Goal: Information Seeking & Learning: Compare options

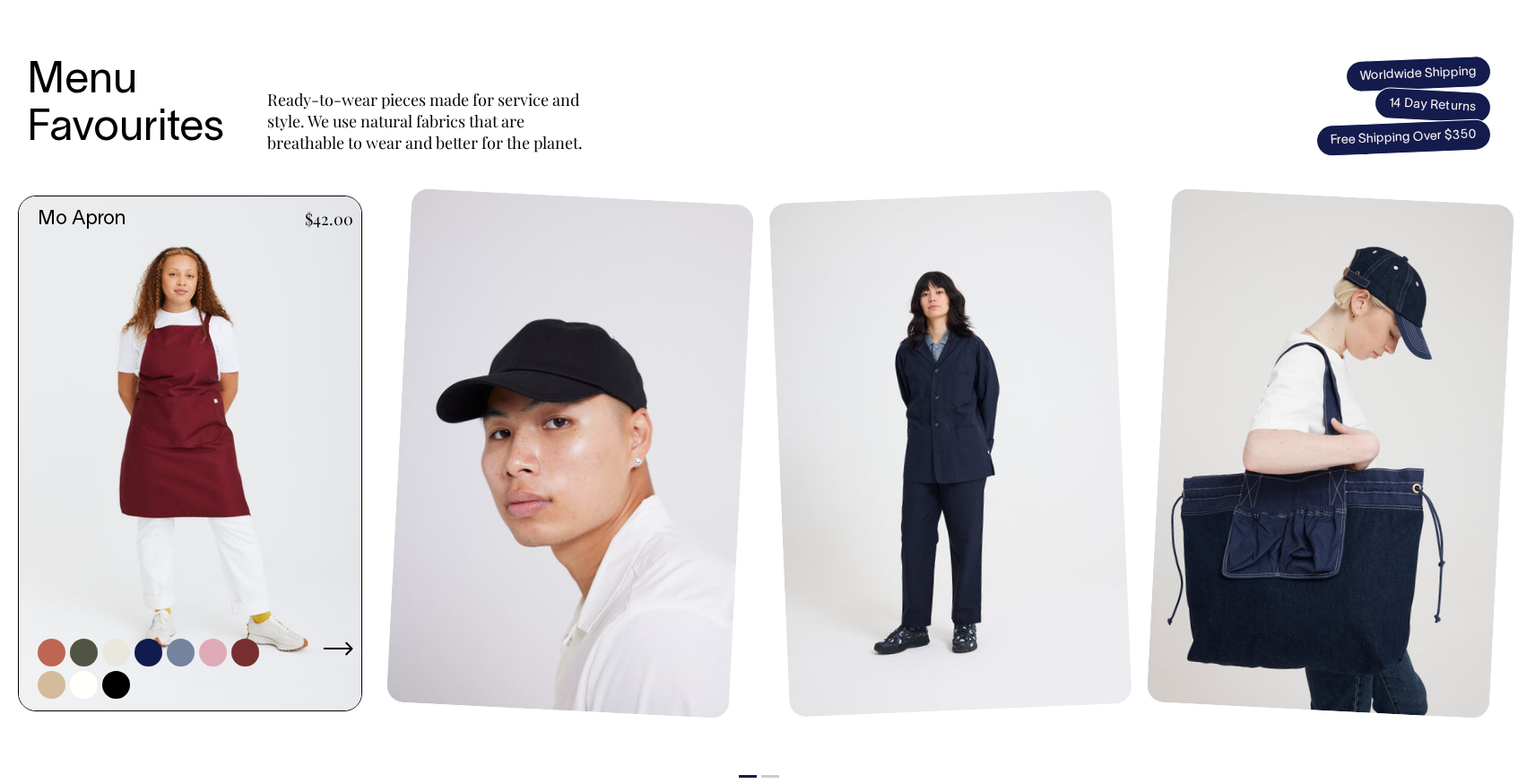
scroll to position [709, 0]
click at [141, 650] on link at bounding box center [148, 653] width 27 height 27
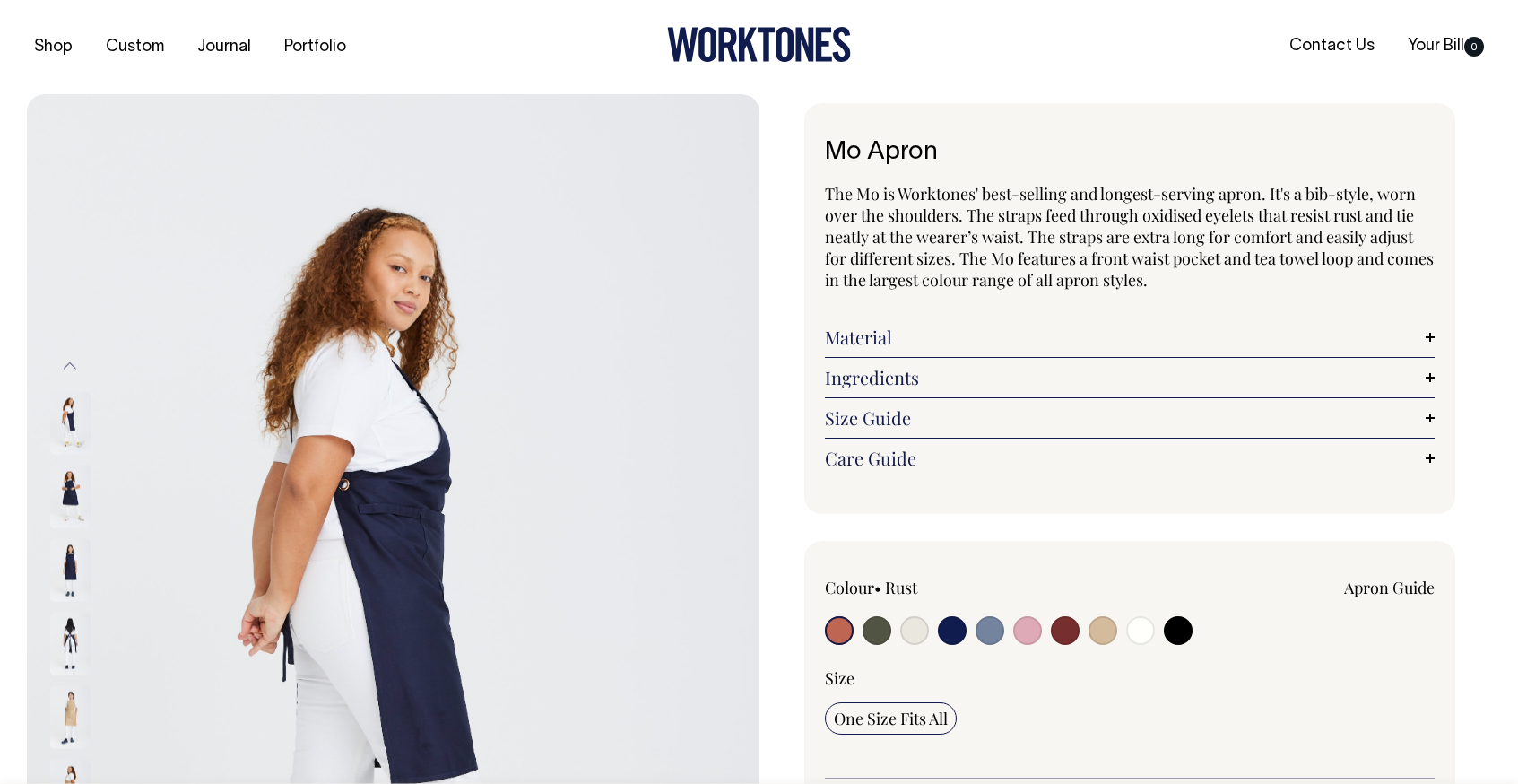
radio input "true"
select select "Dark Navy"
click at [94, 443] on div at bounding box center [93, 422] width 89 height 74
click at [61, 437] on img at bounding box center [70, 423] width 40 height 63
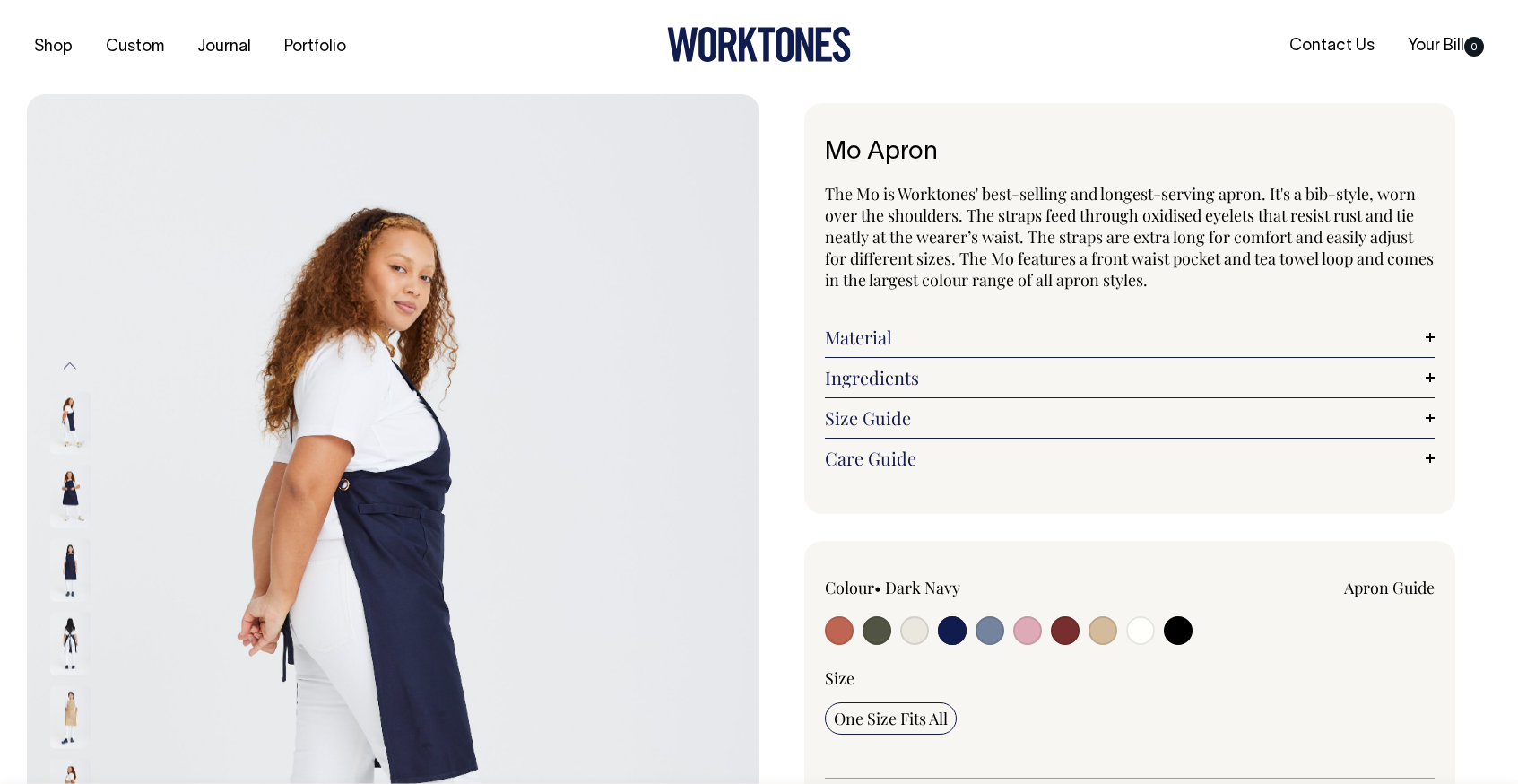
click at [76, 516] on img at bounding box center [70, 496] width 40 height 63
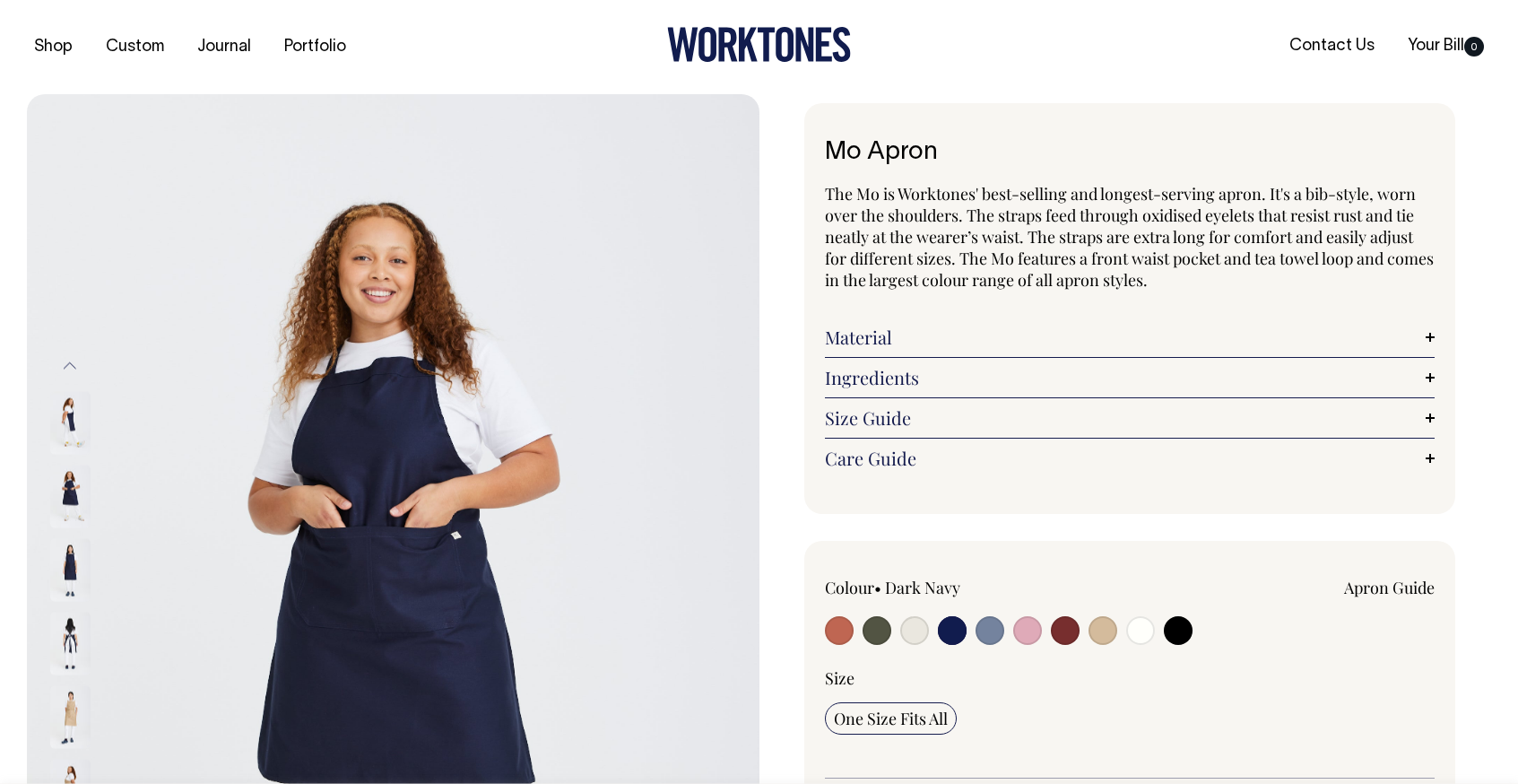
click at [68, 560] on img at bounding box center [70, 569] width 40 height 63
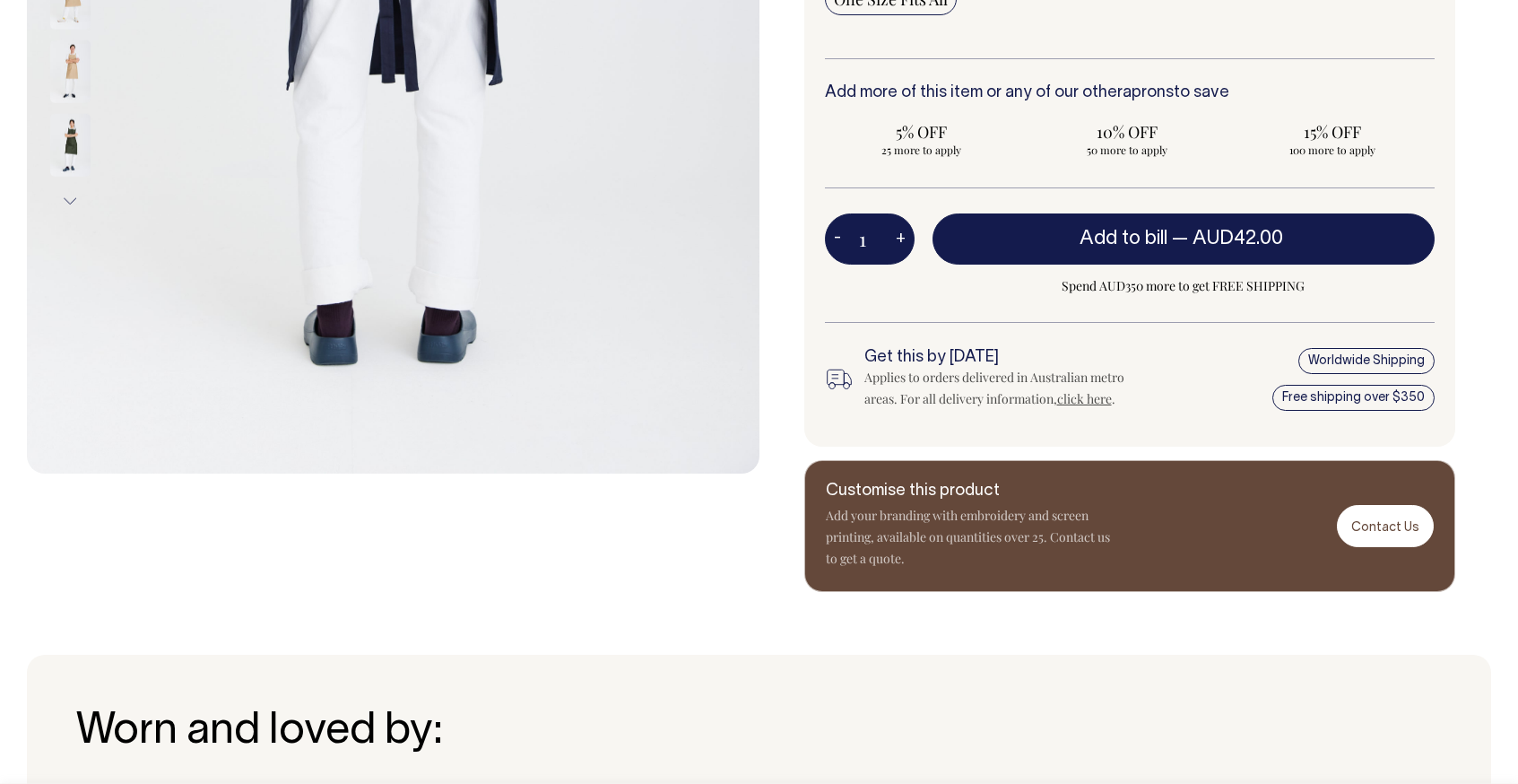
scroll to position [718, 0]
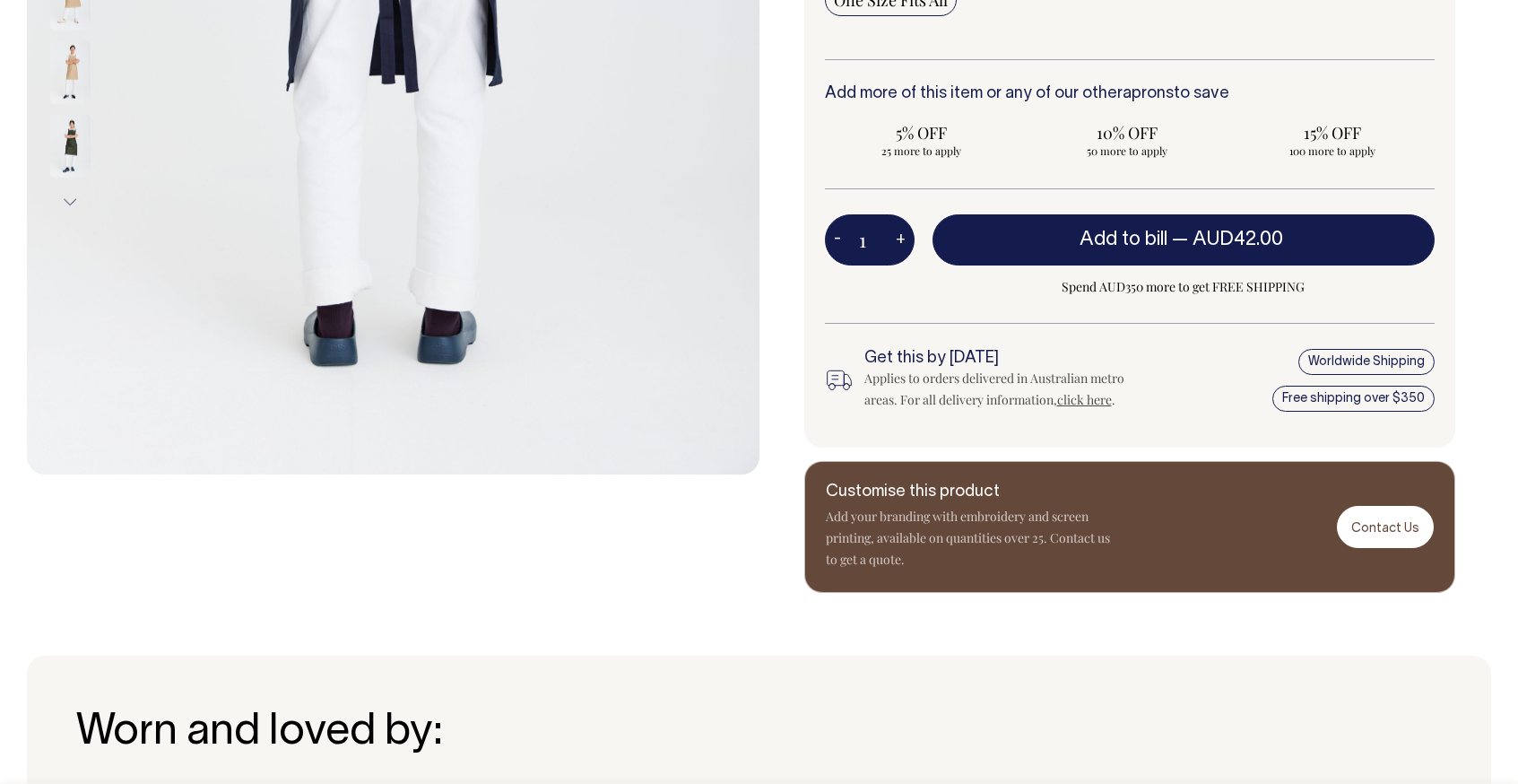
click at [79, 99] on img at bounding box center [70, 72] width 40 height 63
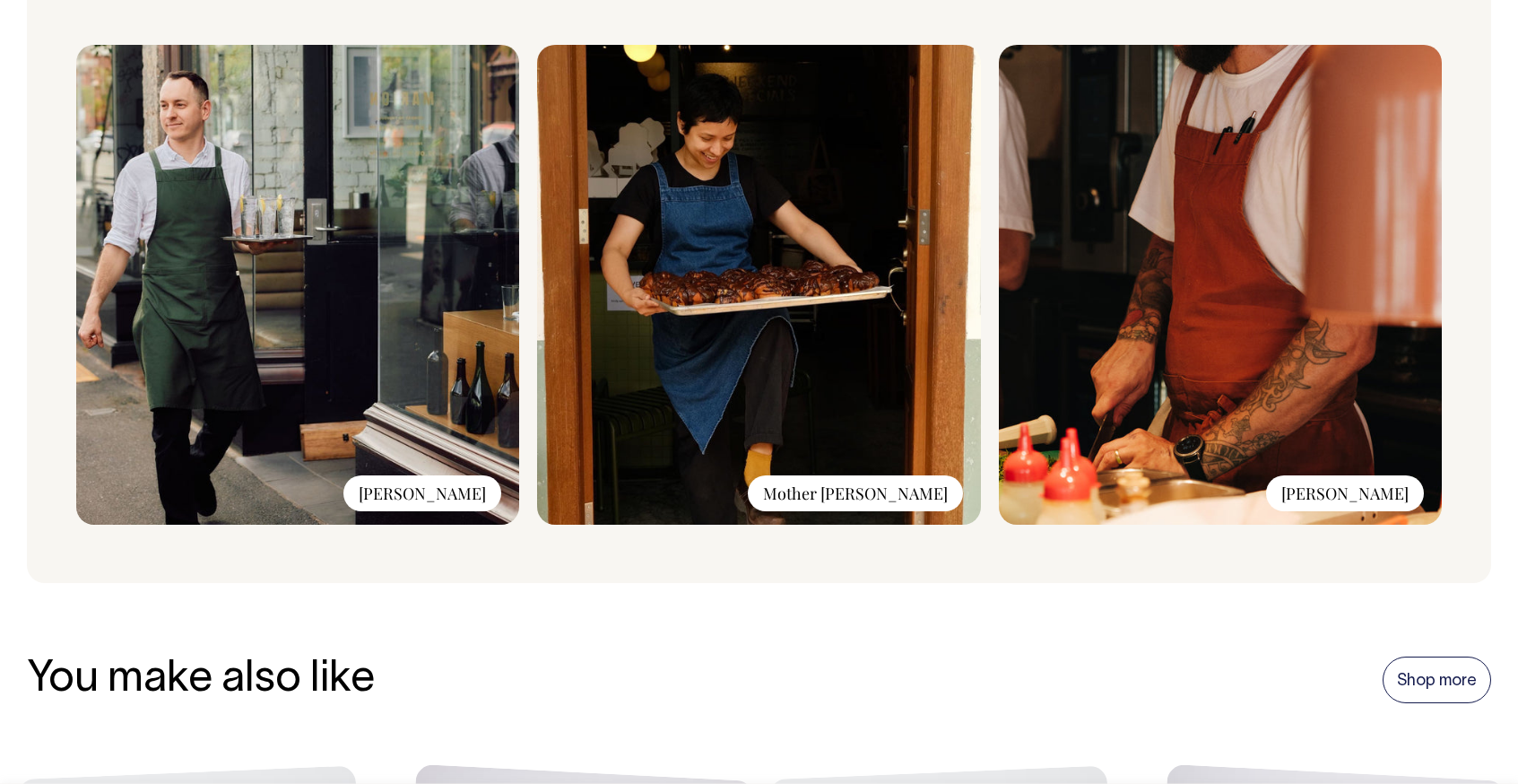
scroll to position [1470, 0]
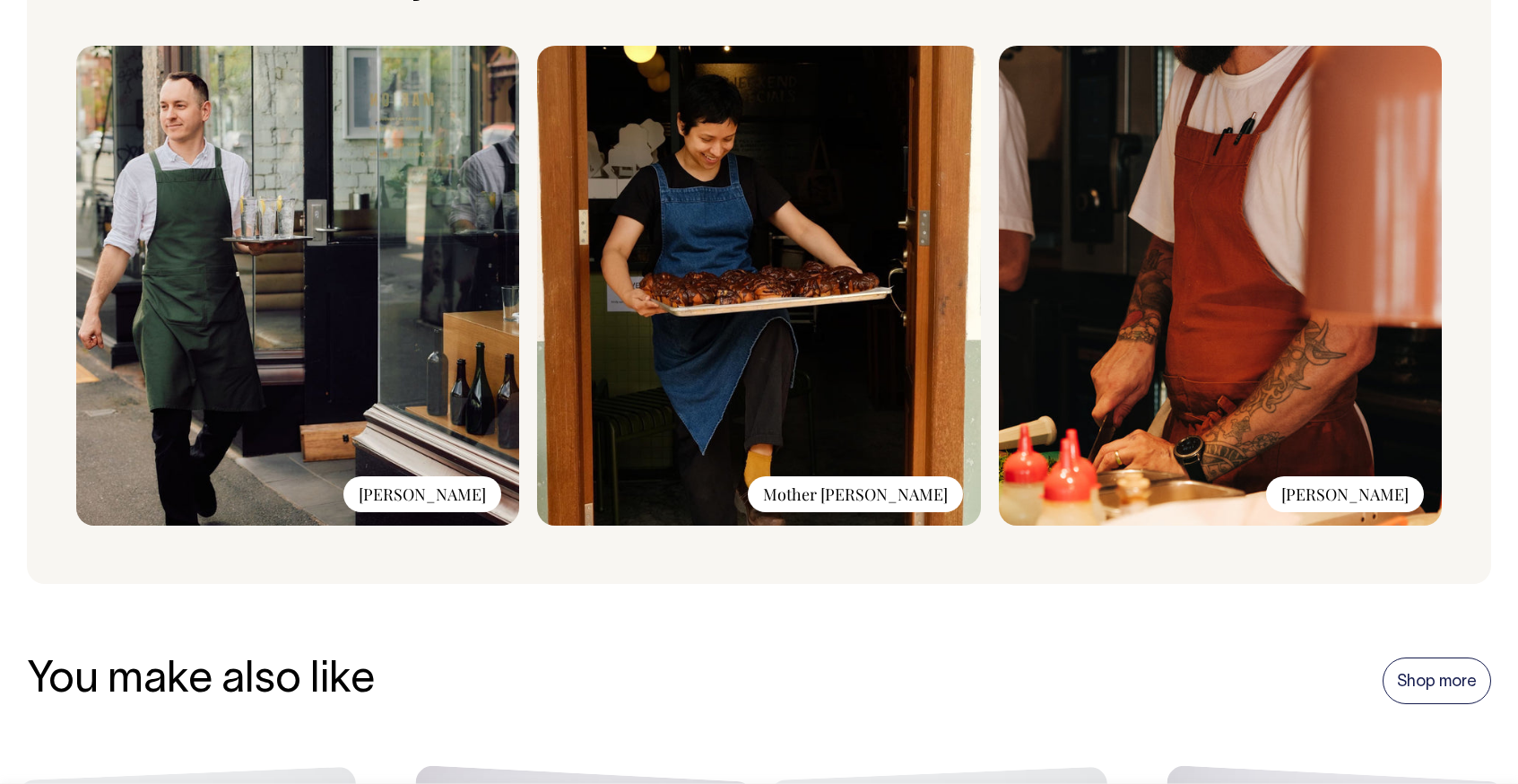
click at [1379, 489] on div "[PERSON_NAME]" at bounding box center [1345, 494] width 158 height 36
click at [1380, 501] on div "[PERSON_NAME]" at bounding box center [1345, 494] width 158 height 36
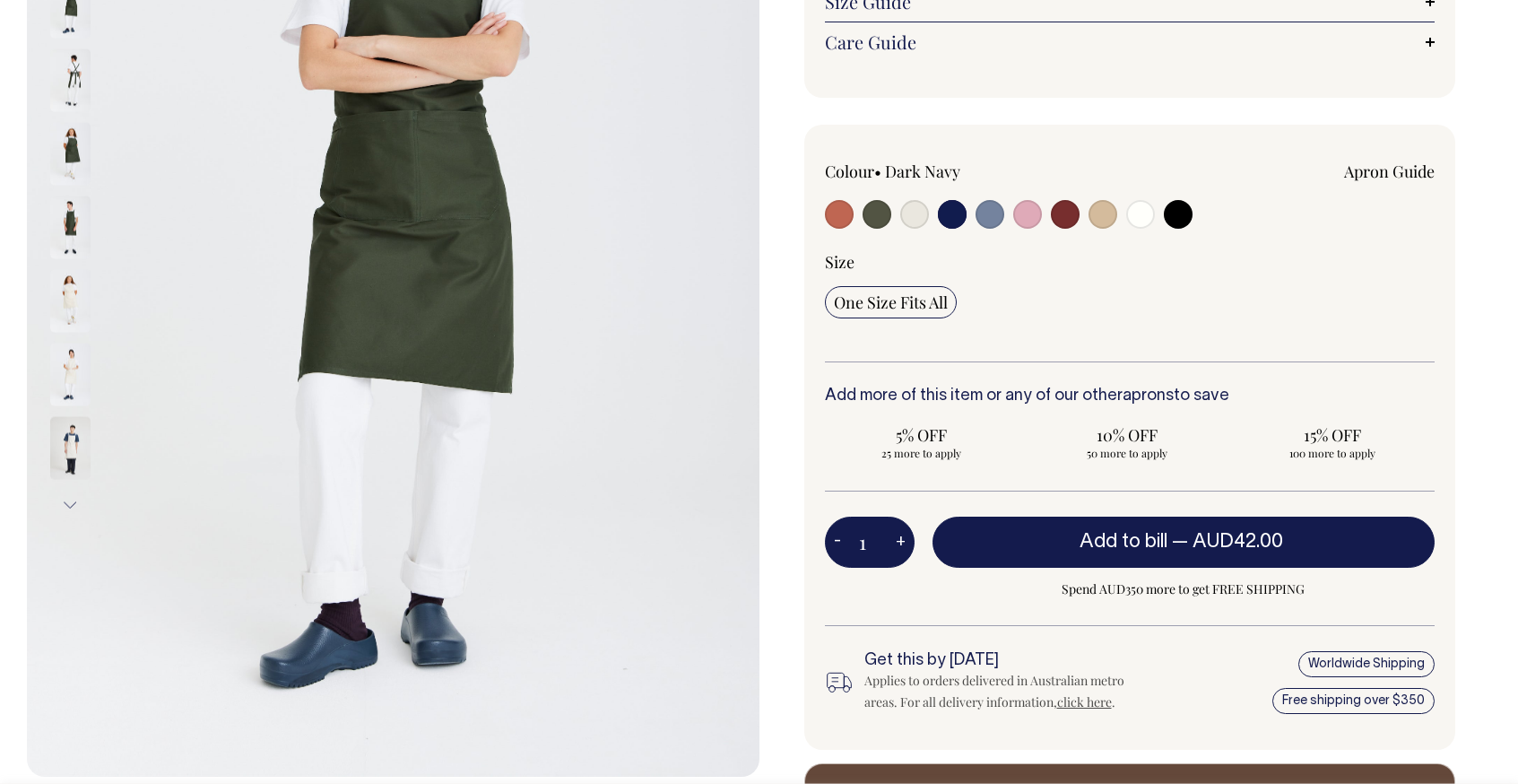
scroll to position [415, 0]
click at [993, 211] on input "radio" at bounding box center [989, 215] width 28 height 28
radio input "true"
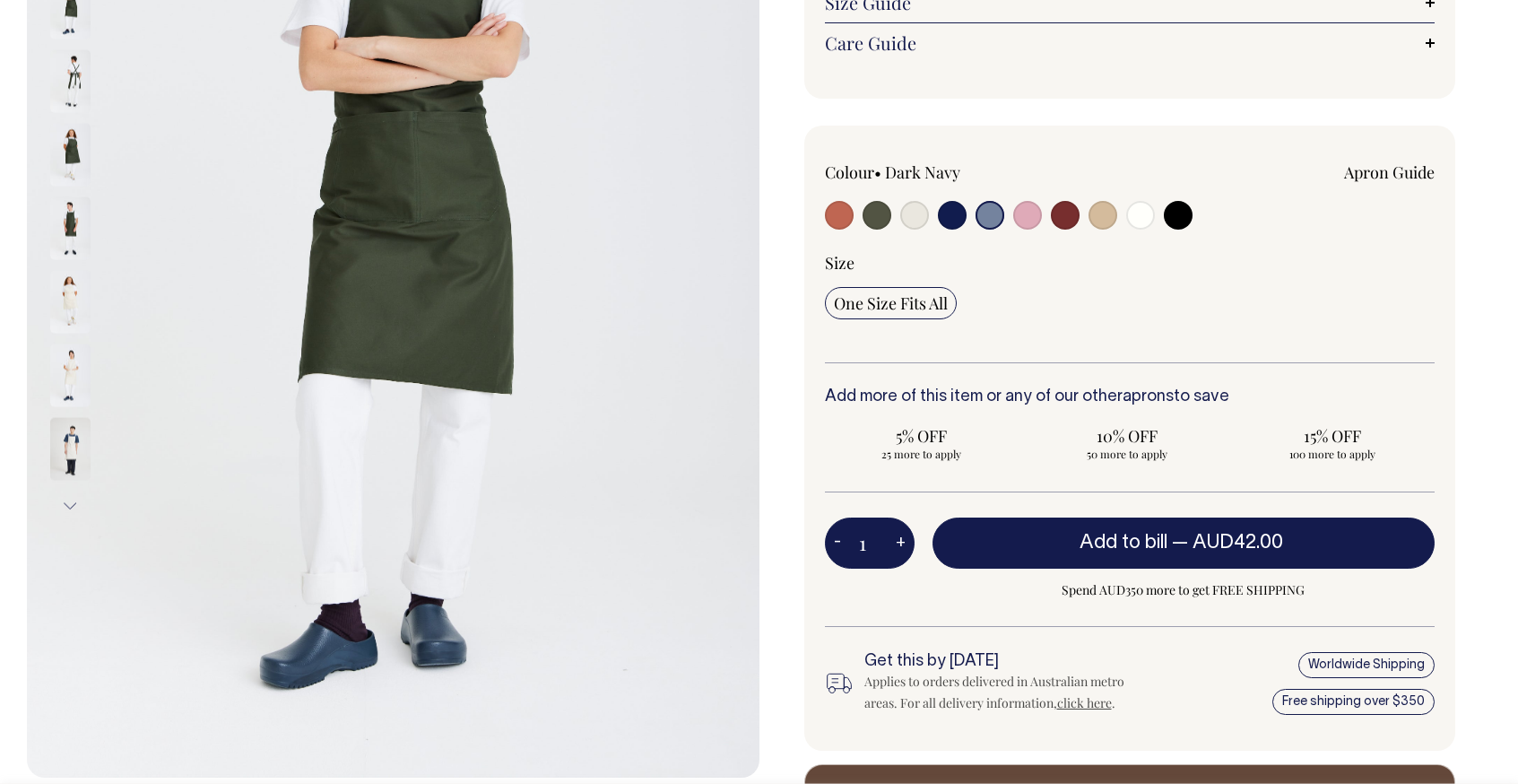
radio input "true"
select select "Blue/Grey"
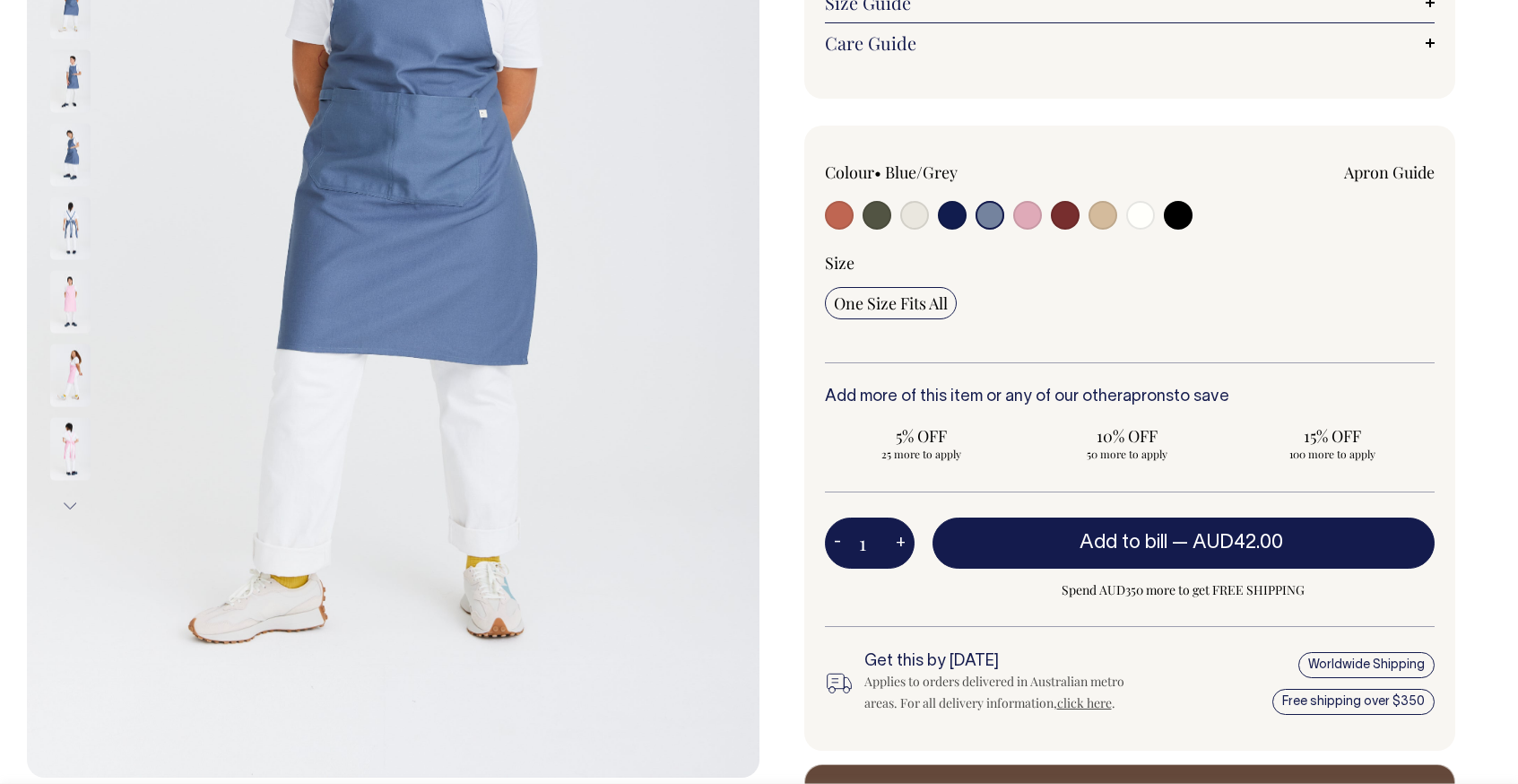
click at [949, 218] on input "radio" at bounding box center [952, 215] width 28 height 28
radio input "true"
select select "Dark Navy"
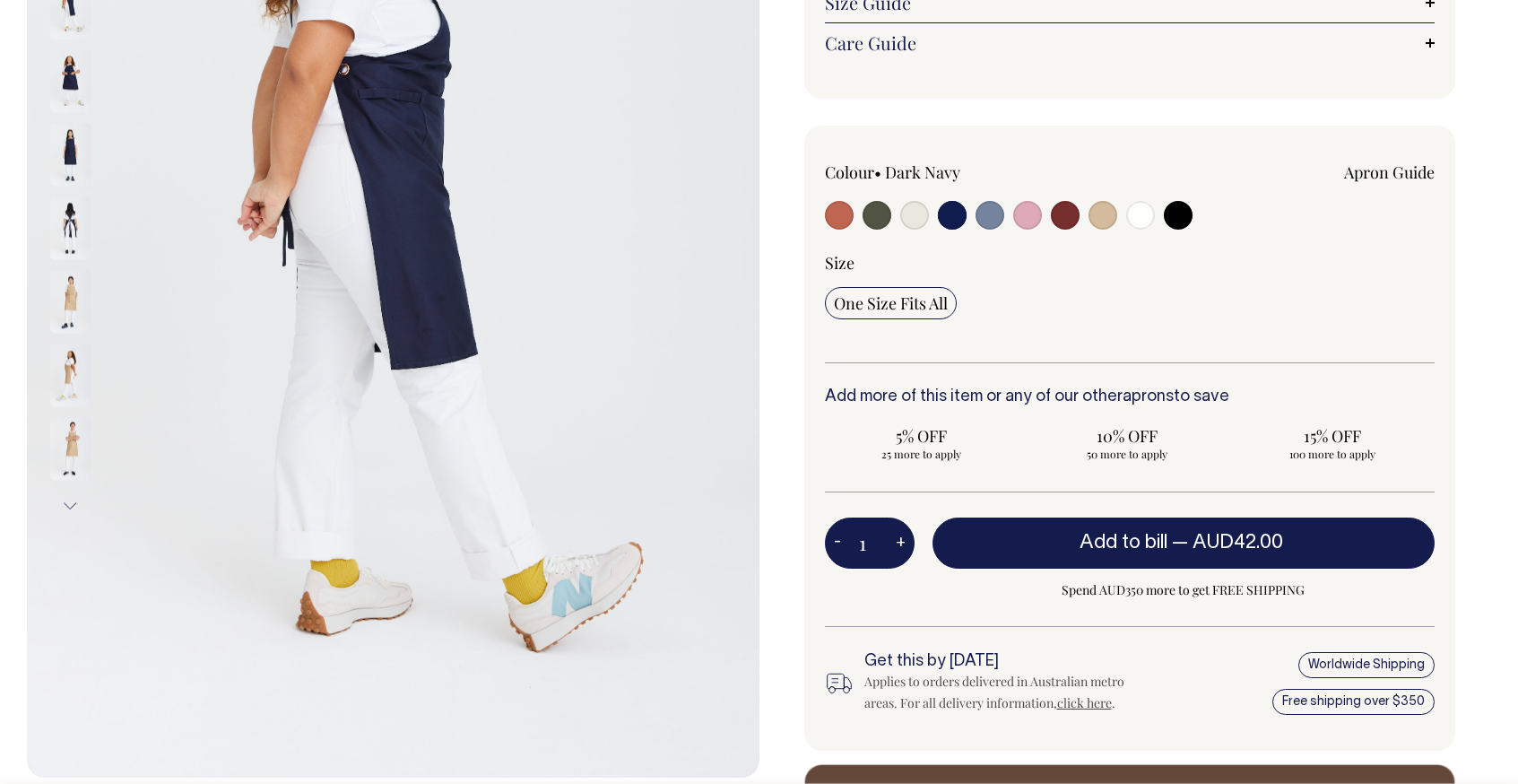
click at [1044, 209] on div at bounding box center [947, 218] width 244 height 33
click at [1061, 215] on input "radio" at bounding box center [1065, 215] width 28 height 28
radio input "true"
select select "Burgundy"
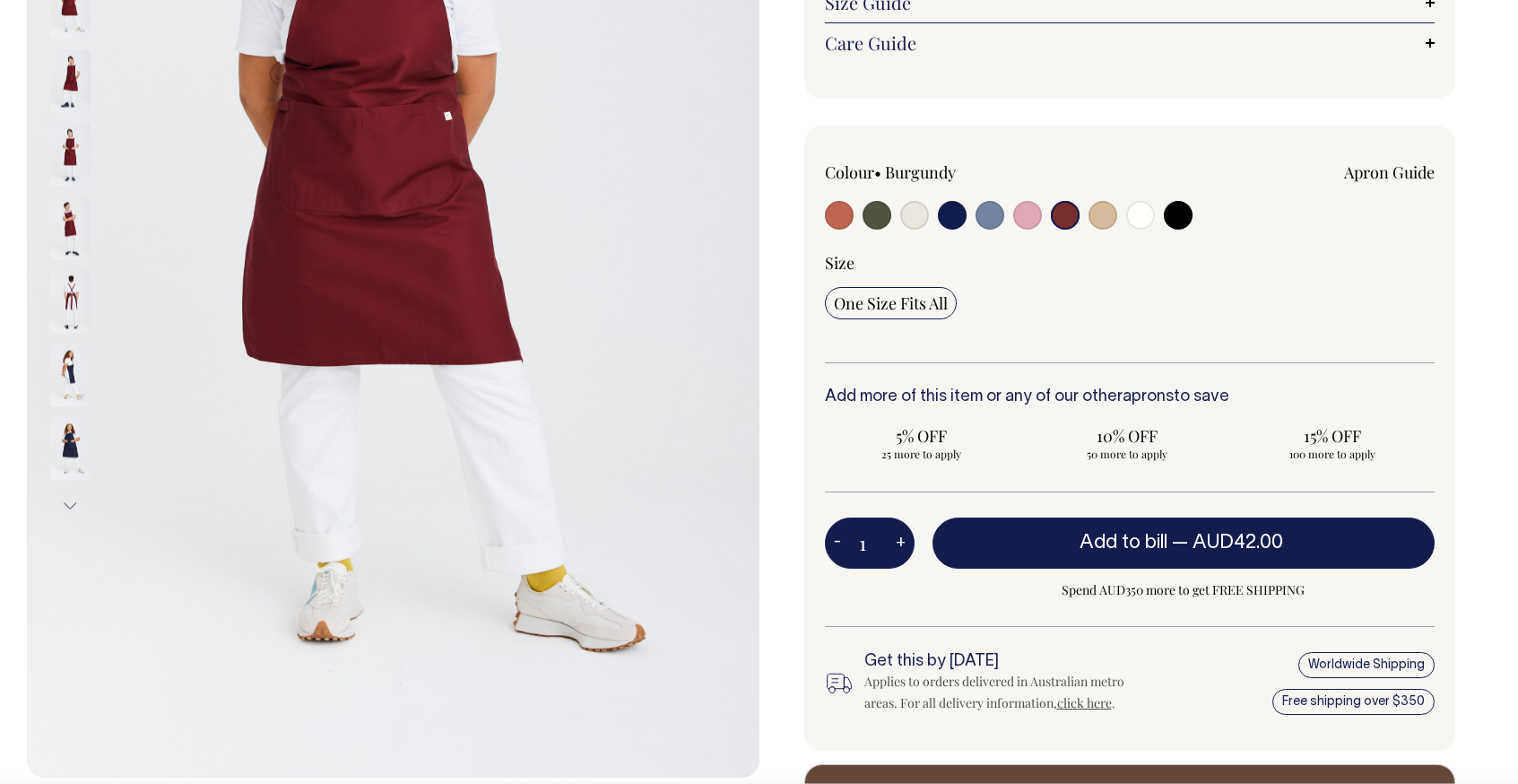
click at [852, 218] on input "radio" at bounding box center [839, 215] width 28 height 28
radio input "true"
select select "Rust"
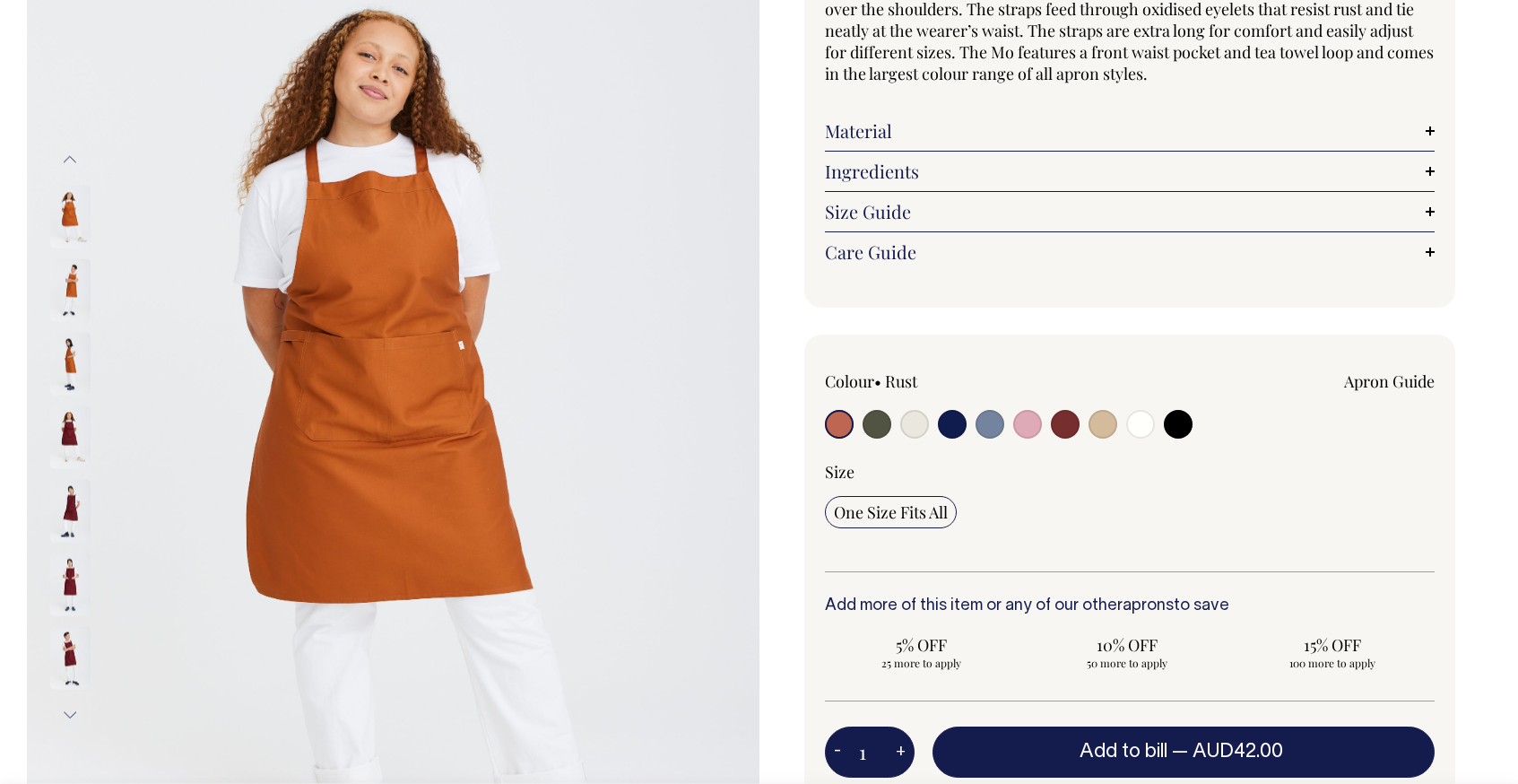
scroll to position [204, 0]
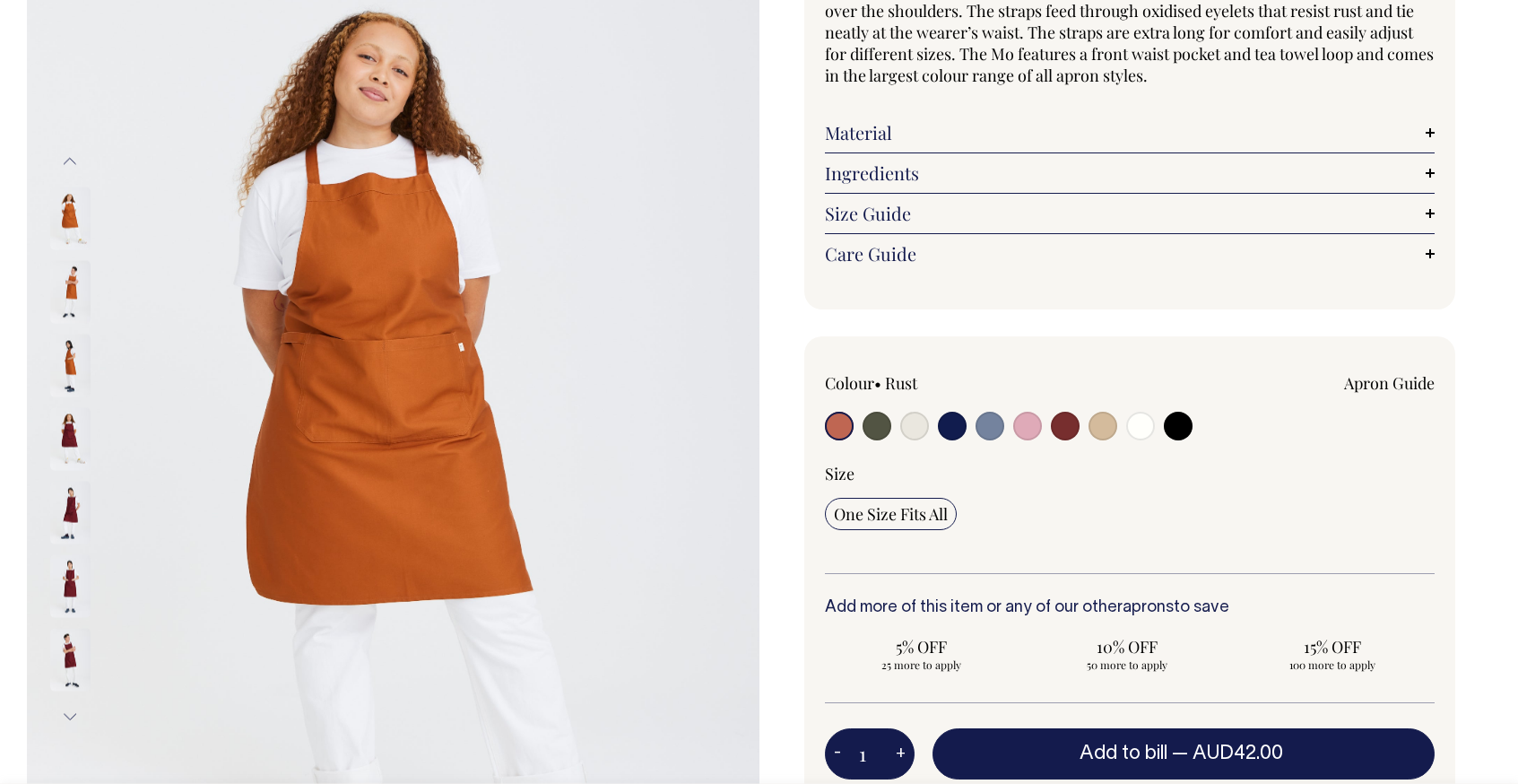
click at [969, 429] on div at bounding box center [947, 429] width 244 height 33
click at [965, 429] on input "radio" at bounding box center [952, 426] width 28 height 28
radio input "true"
select select "Dark Navy"
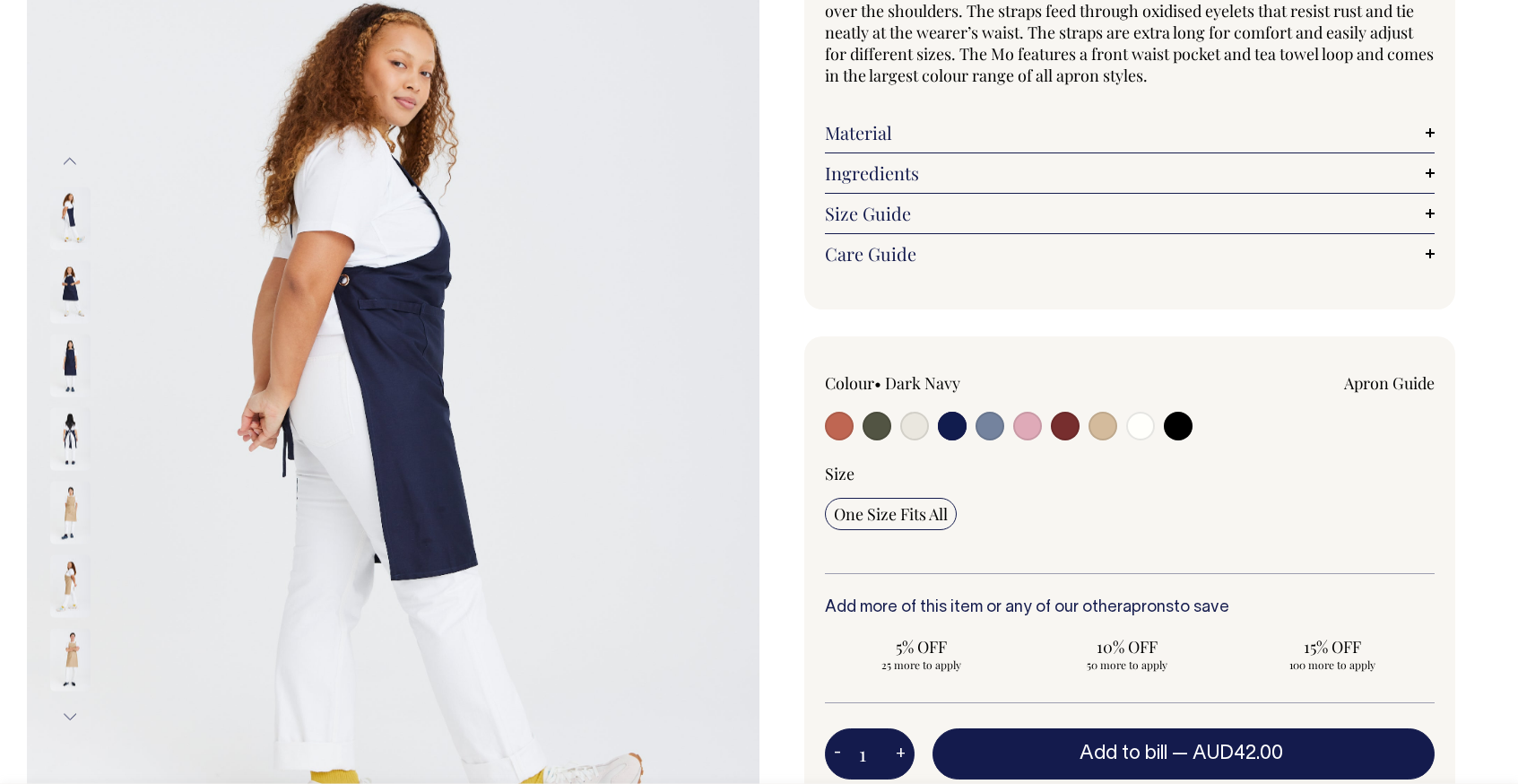
click at [72, 228] on img at bounding box center [70, 218] width 40 height 63
click at [73, 260] on img at bounding box center [70, 291] width 40 height 63
click at [66, 347] on img at bounding box center [70, 365] width 40 height 63
click at [77, 412] on img at bounding box center [70, 439] width 40 height 63
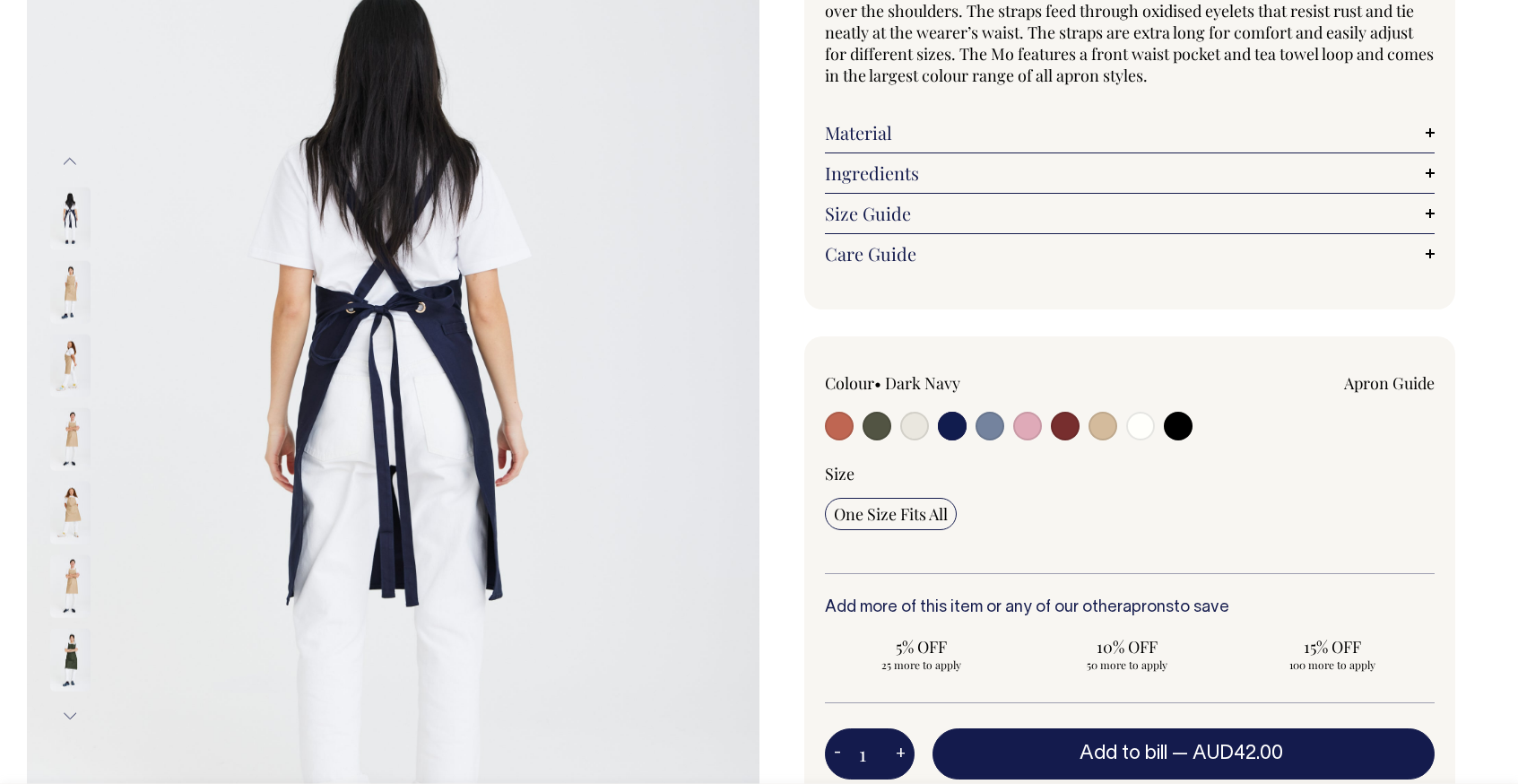
click at [985, 432] on input "radio" at bounding box center [989, 426] width 28 height 28
radio input "true"
select select "Blue/Grey"
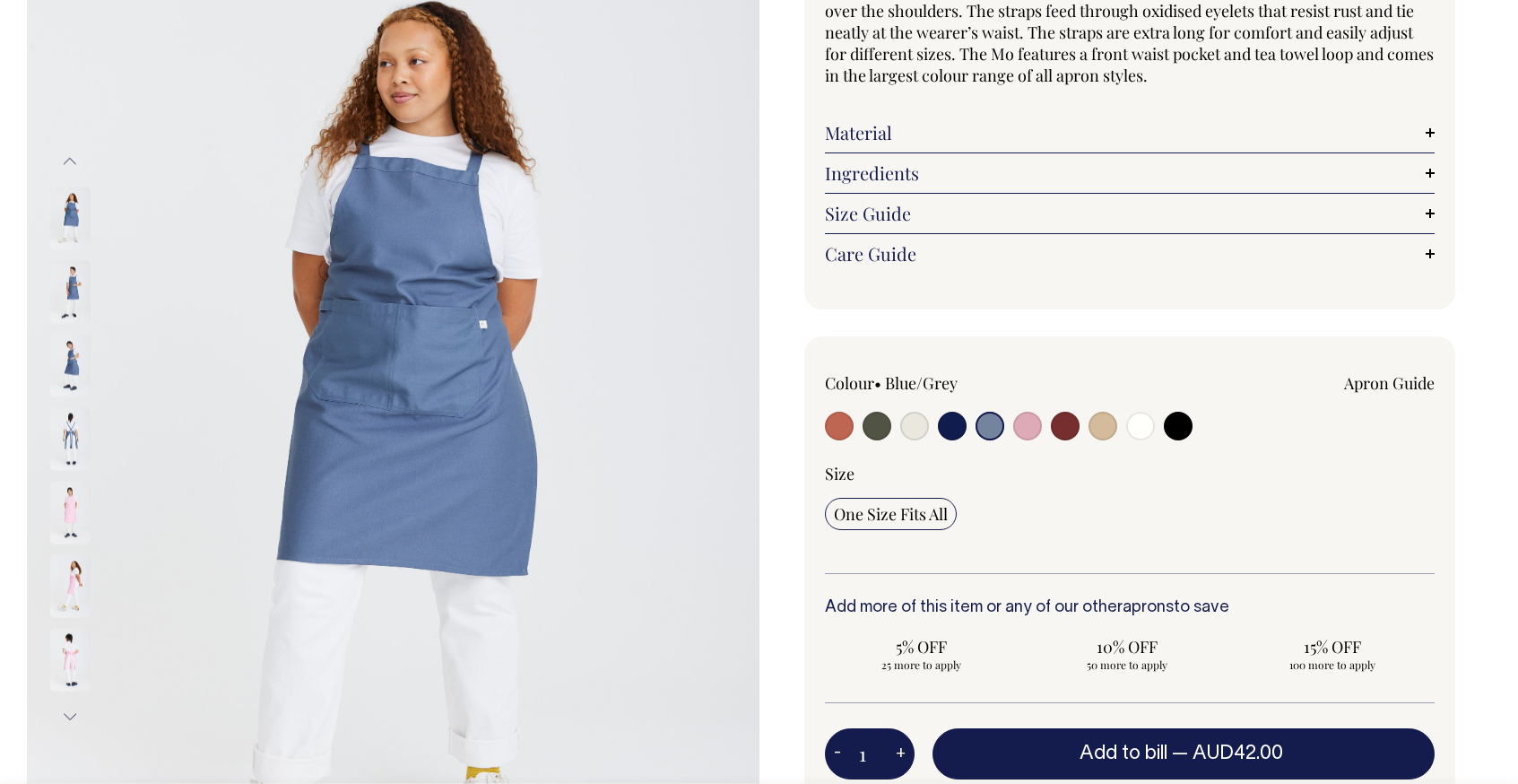
click at [963, 430] on input "radio" at bounding box center [952, 426] width 28 height 28
radio input "true"
select select "Dark Navy"
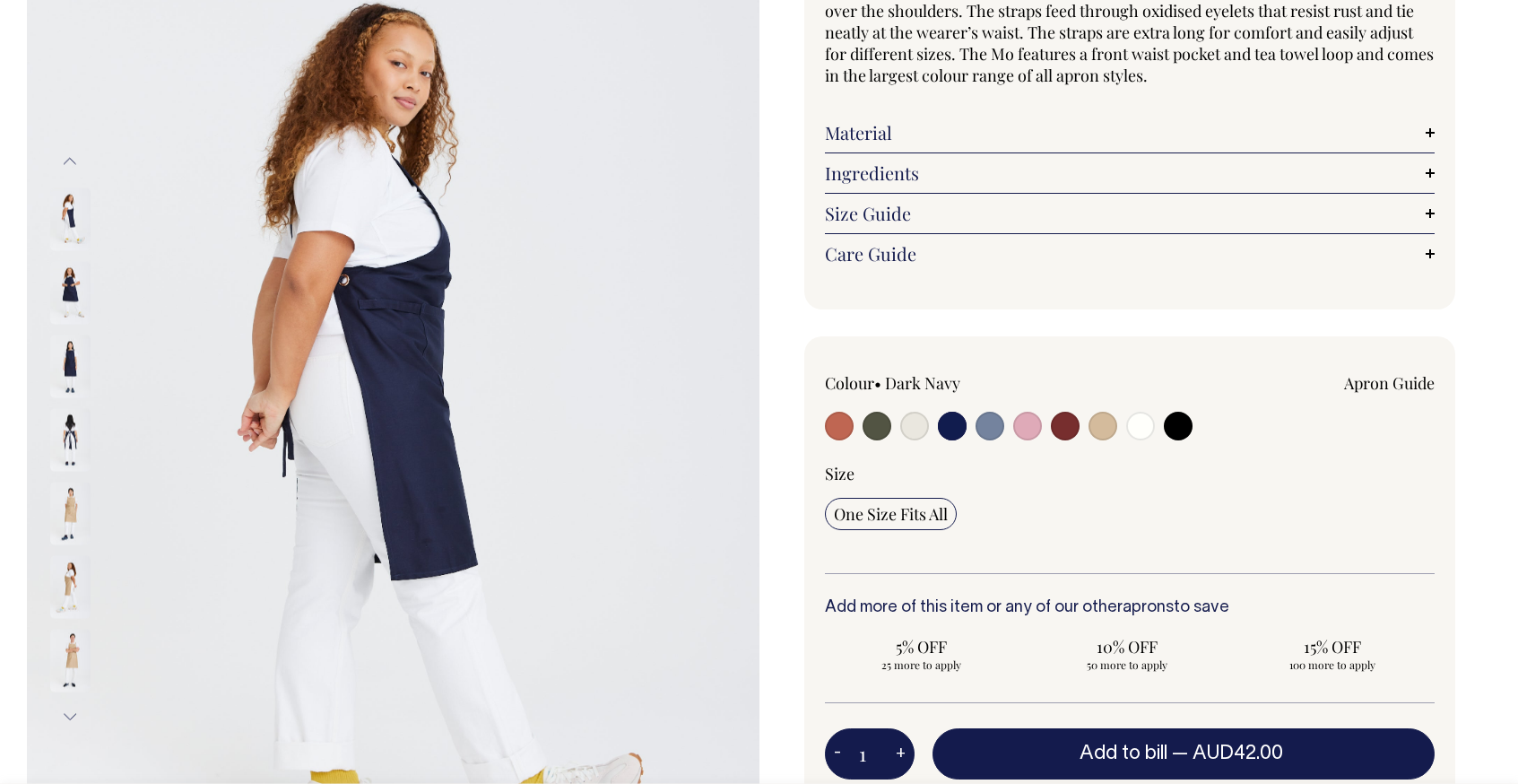
click at [68, 279] on img at bounding box center [70, 292] width 40 height 63
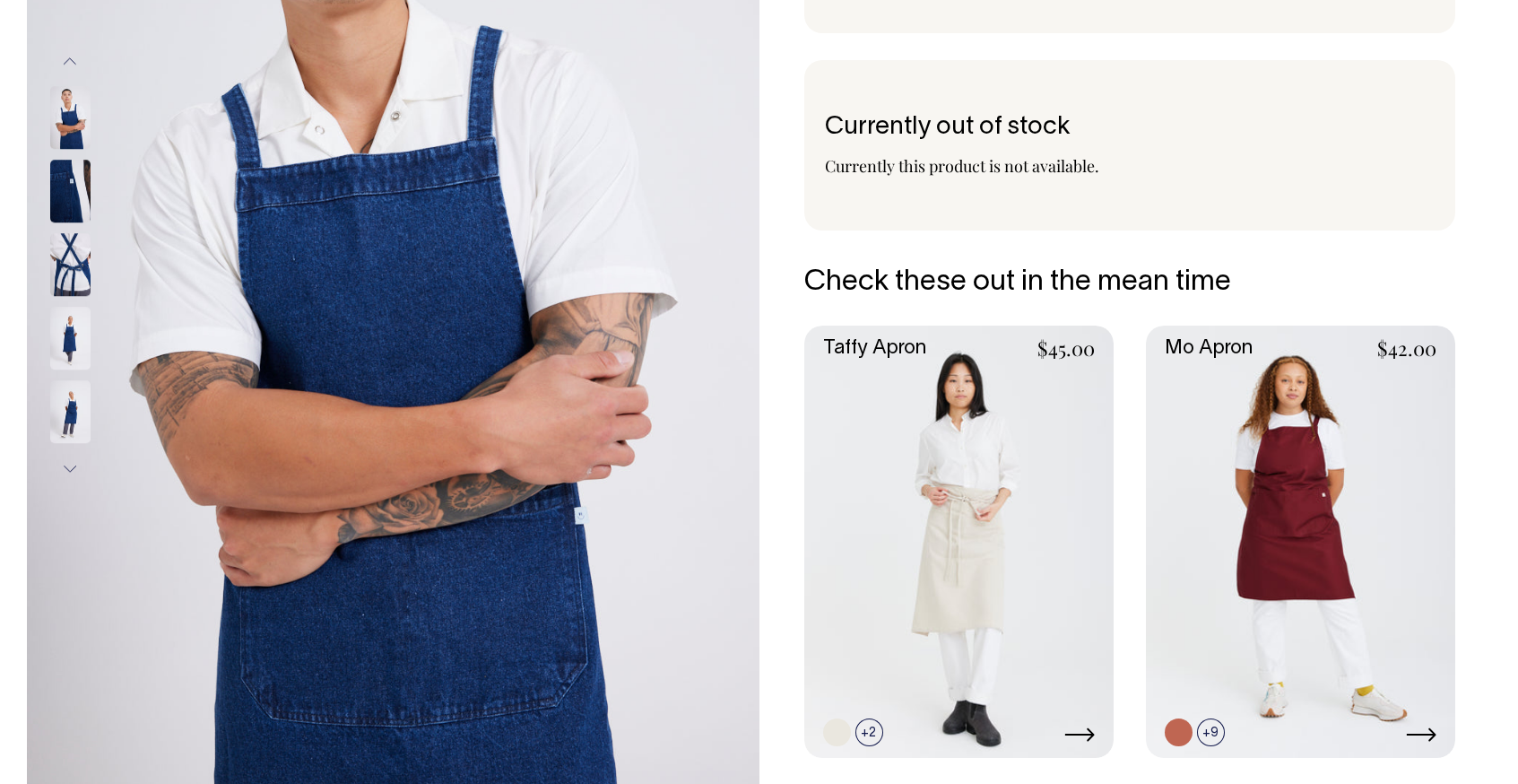
scroll to position [380, 0]
click at [75, 273] on img at bounding box center [70, 265] width 40 height 63
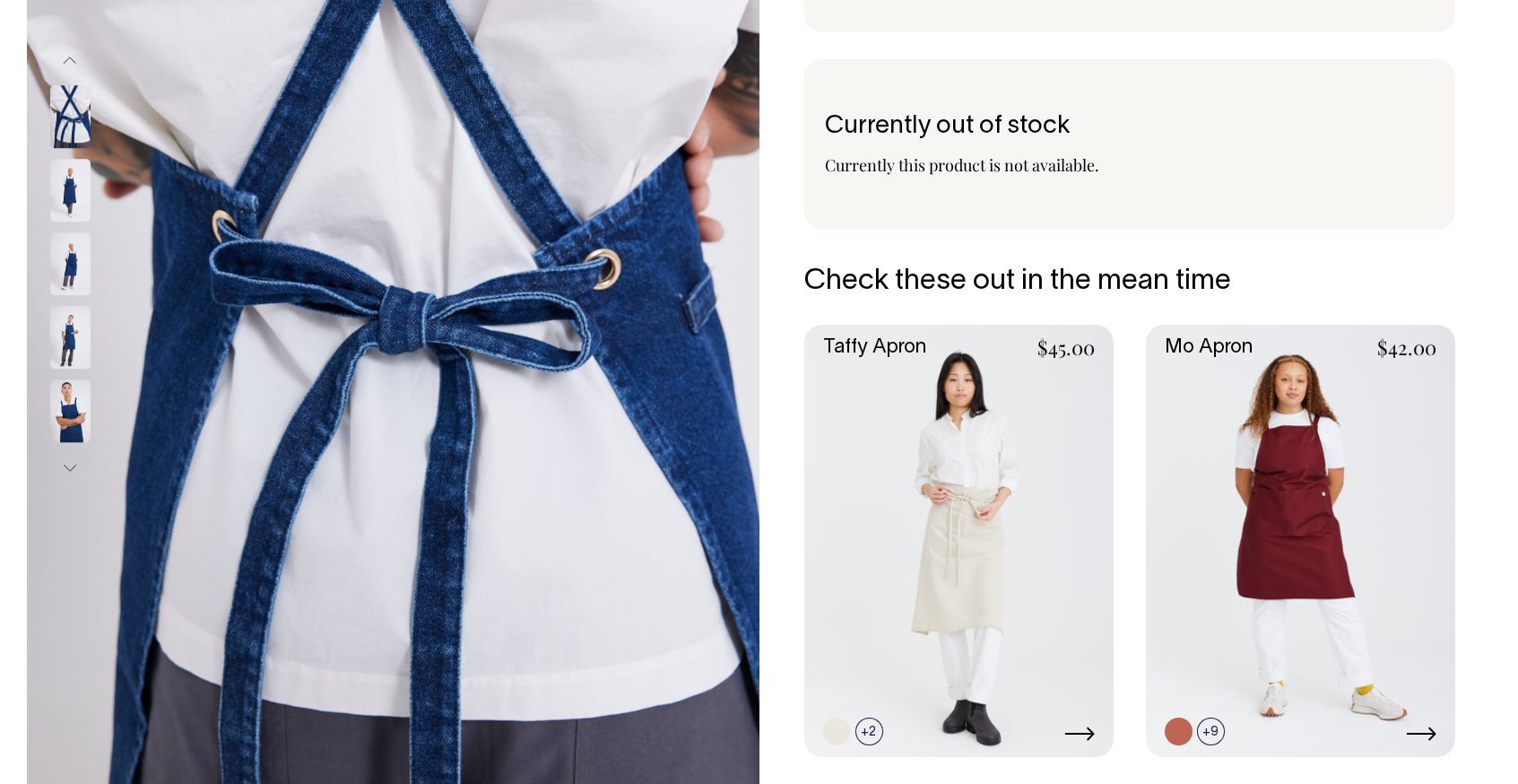
click at [77, 245] on img at bounding box center [70, 265] width 40 height 63
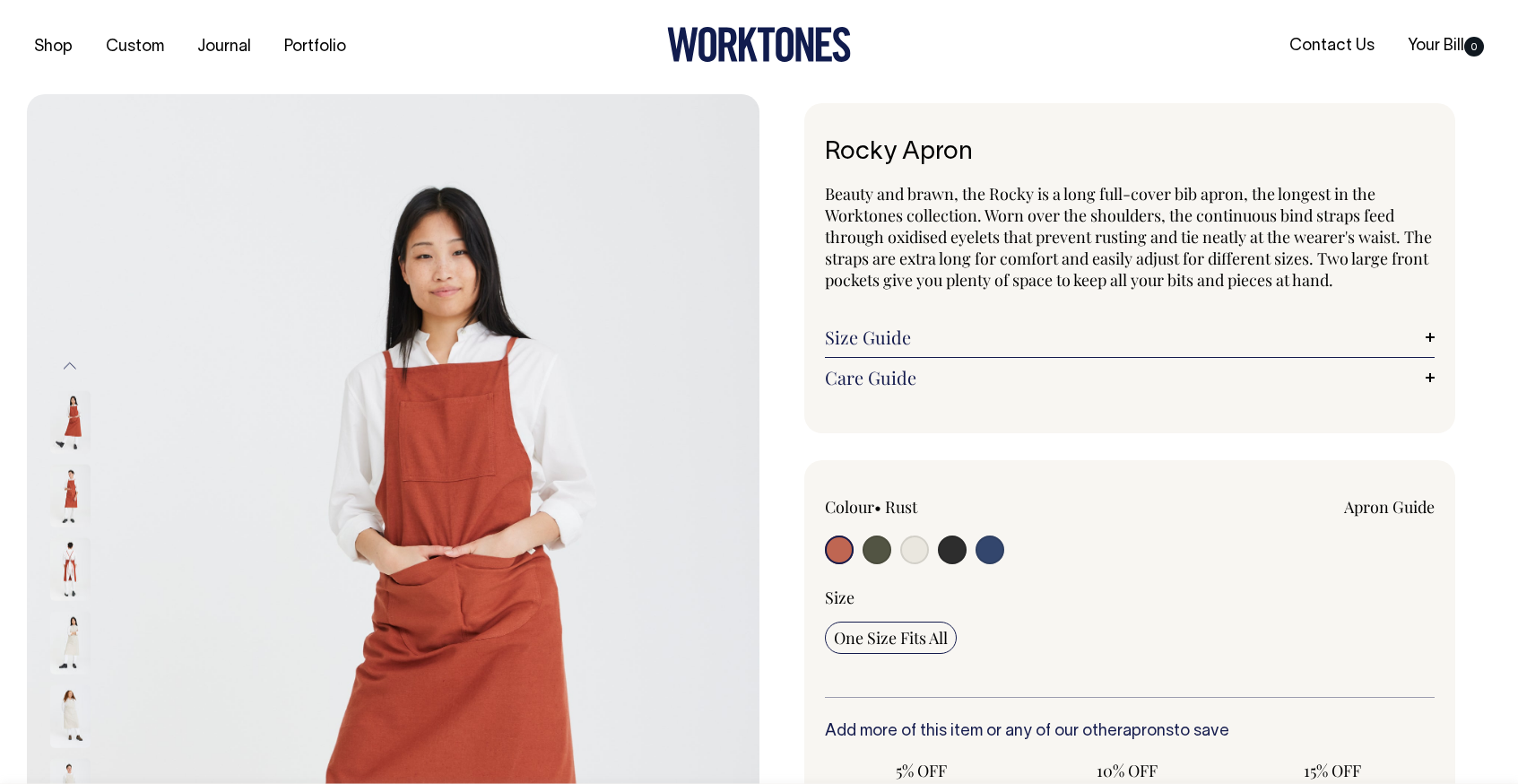
click at [987, 551] on input "radio" at bounding box center [989, 549] width 28 height 28
radio input "true"
select select "Indigo"
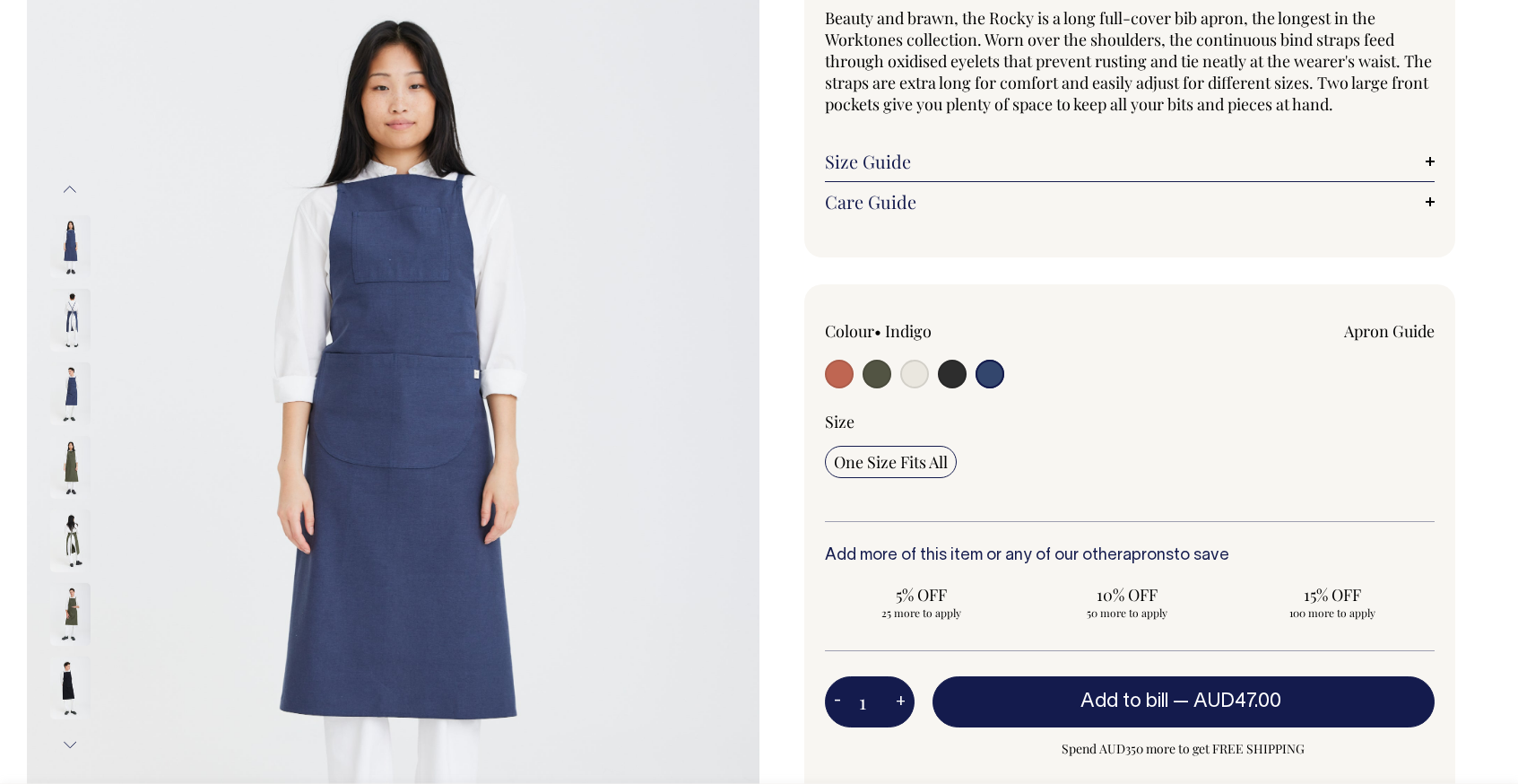
scroll to position [177, 0]
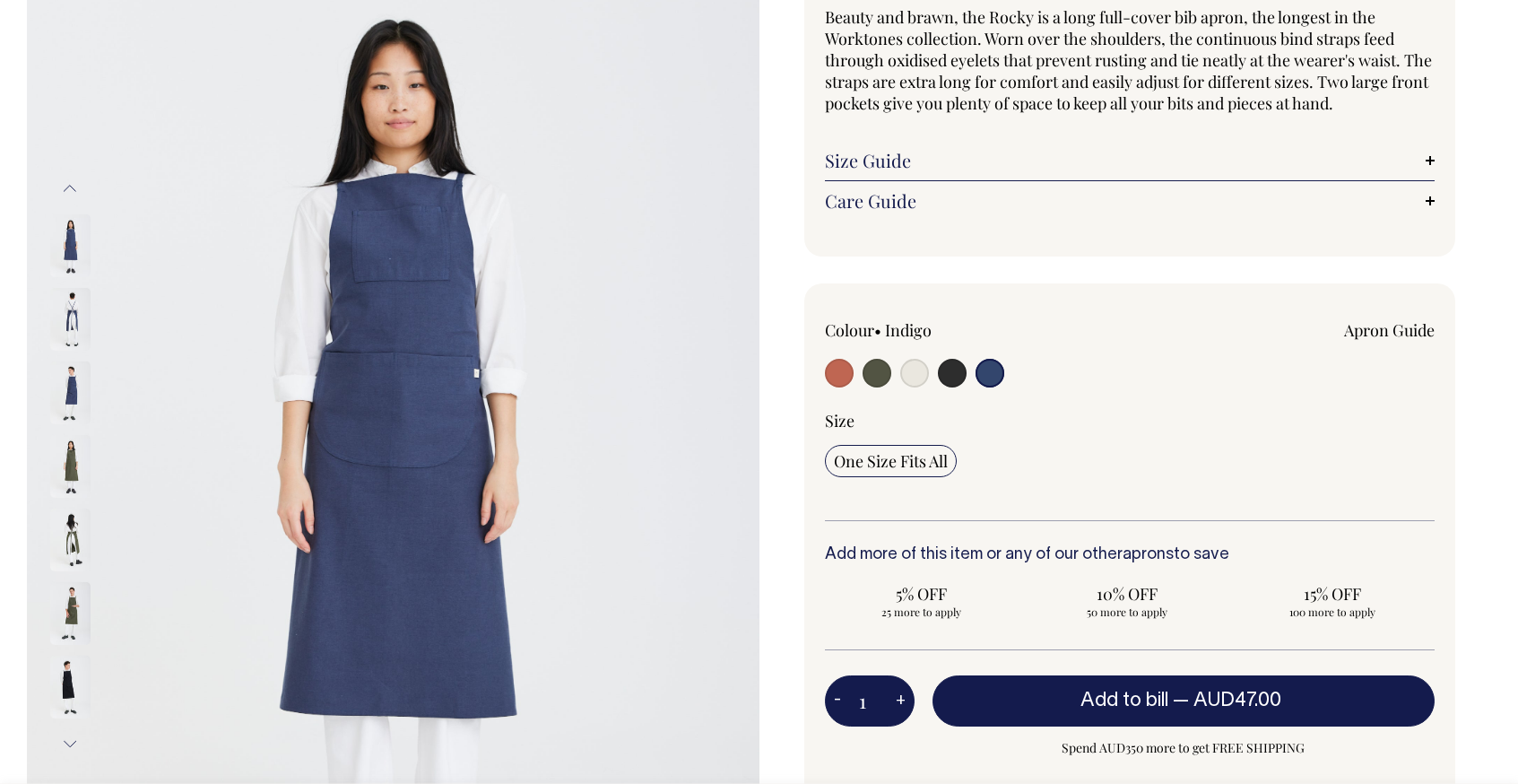
click at [79, 315] on img at bounding box center [70, 319] width 40 height 63
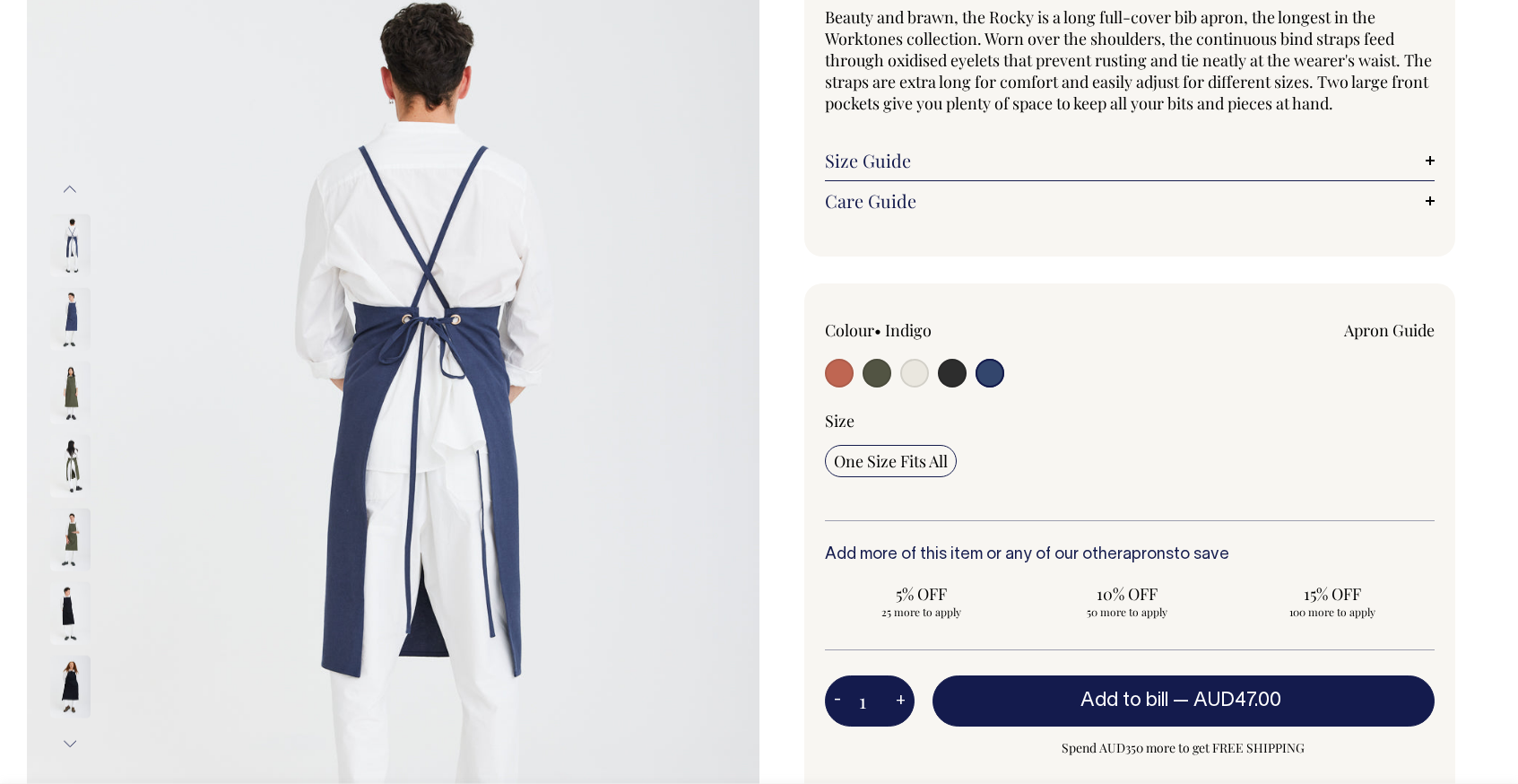
click at [64, 373] on img at bounding box center [70, 392] width 40 height 63
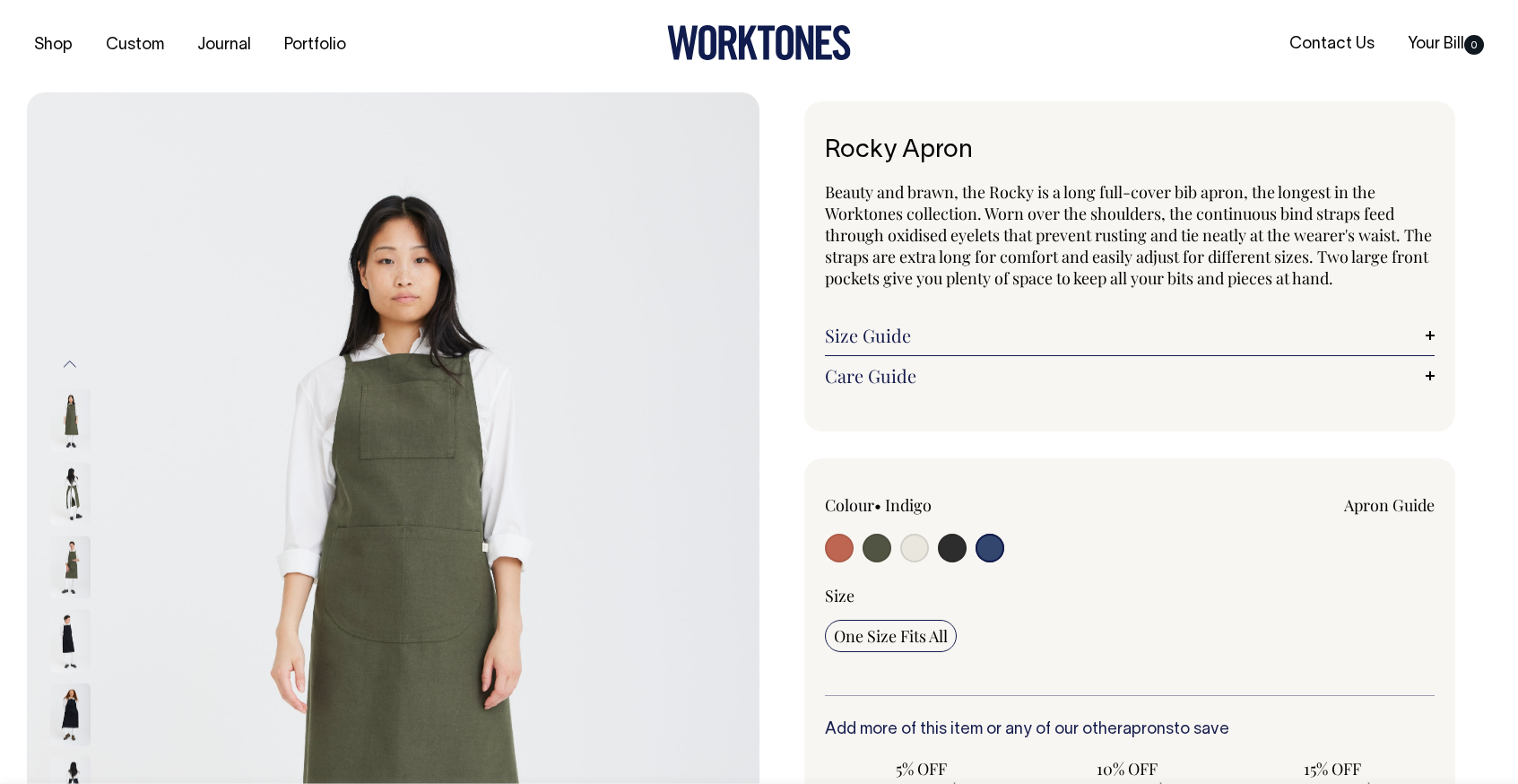
scroll to position [0, 0]
